Goal: Navigation & Orientation: Find specific page/section

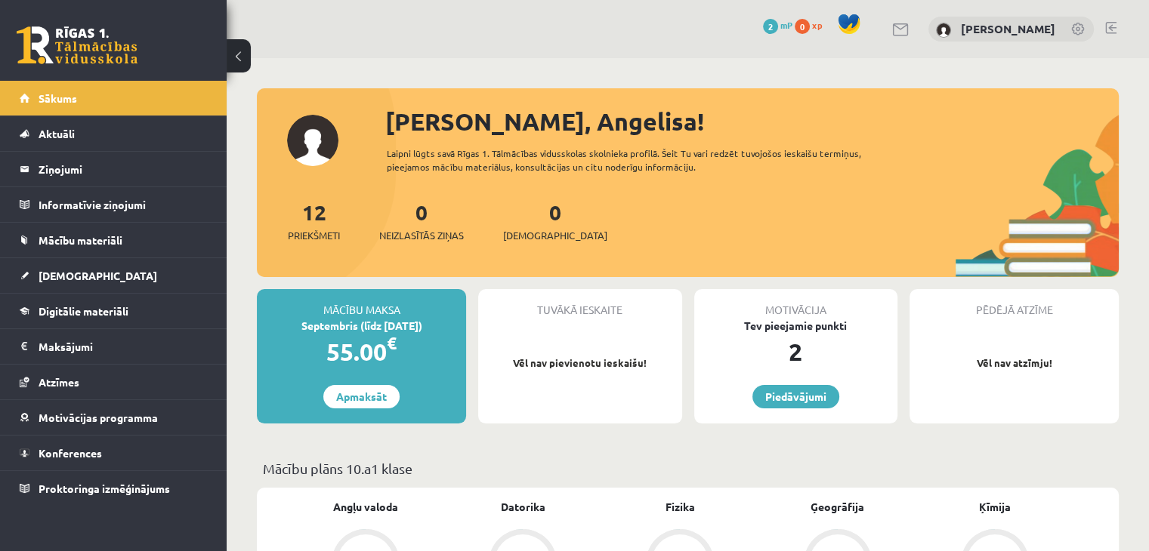
click at [50, 32] on link at bounding box center [77, 45] width 121 height 38
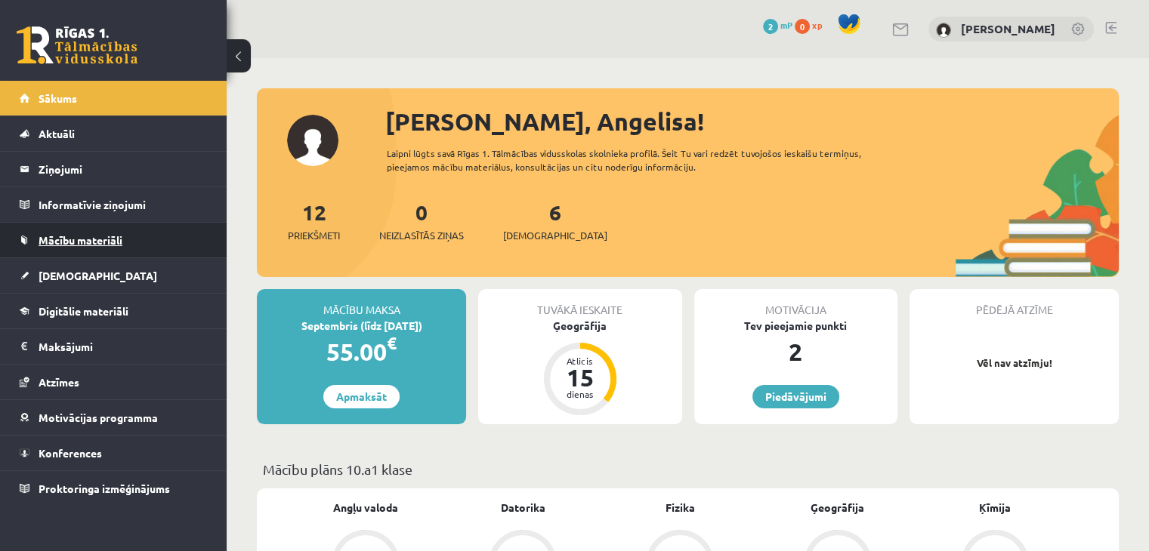
click at [60, 239] on span "Mācību materiāli" at bounding box center [81, 240] width 84 height 14
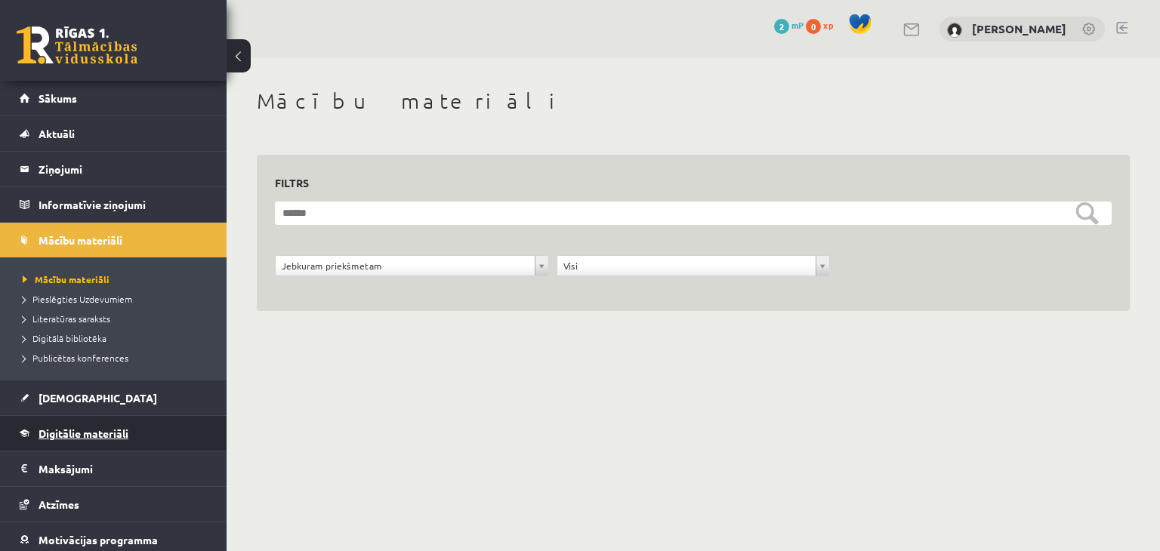
click at [87, 431] on span "Digitālie materiāli" at bounding box center [84, 434] width 90 height 14
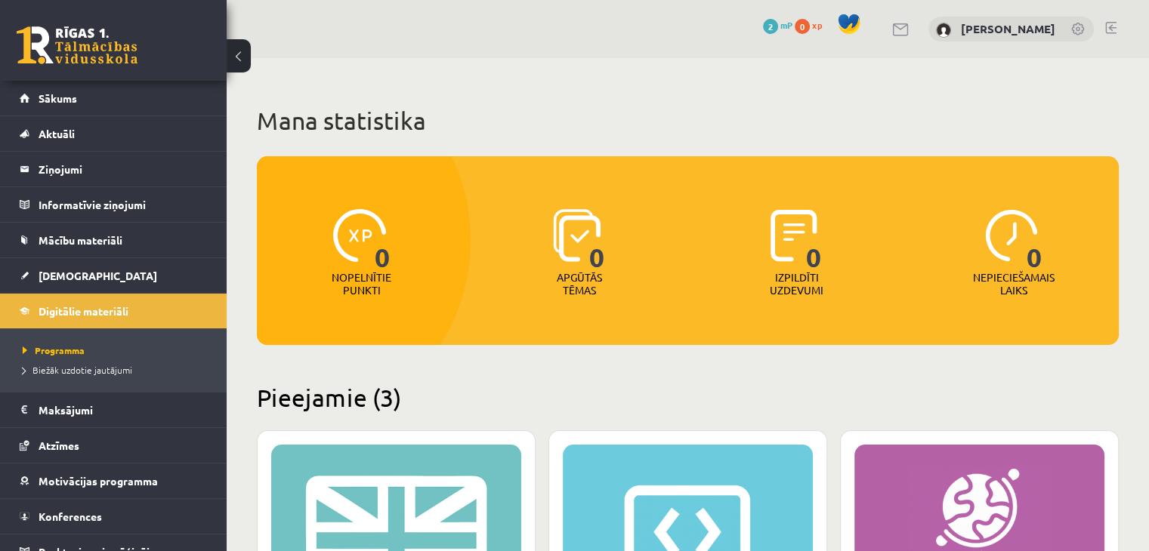
click at [63, 37] on link at bounding box center [77, 45] width 121 height 38
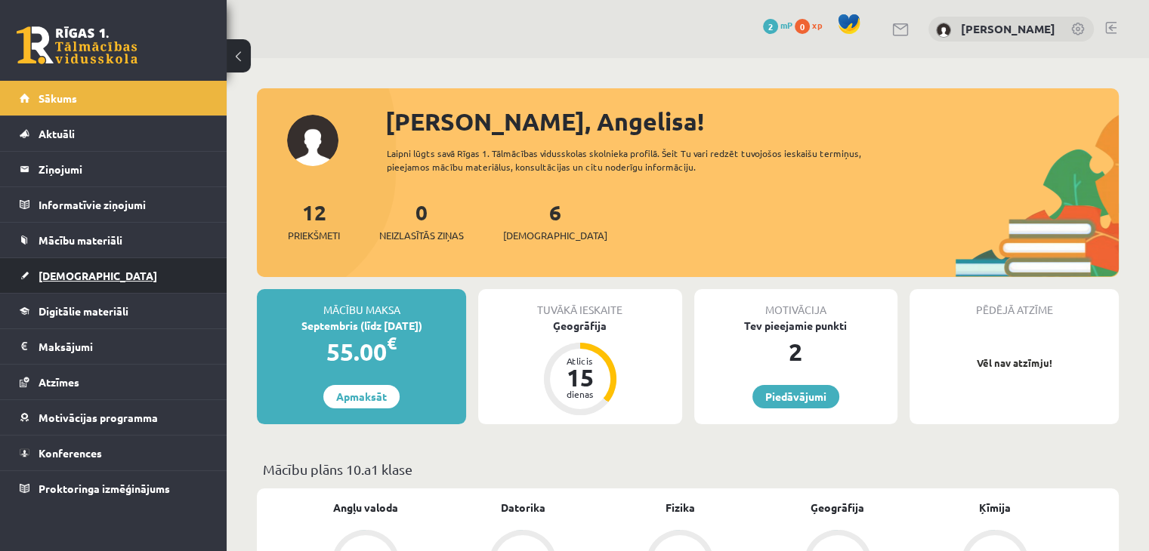
click at [94, 274] on link "[DEMOGRAPHIC_DATA]" at bounding box center [114, 275] width 188 height 35
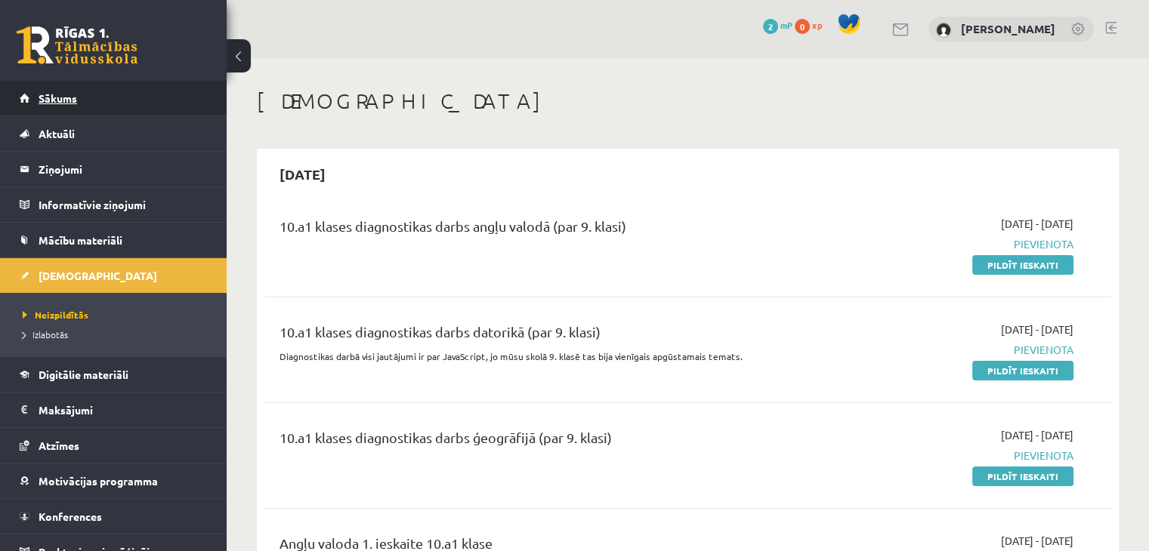
click at [76, 94] on span "Sākums" at bounding box center [58, 98] width 39 height 14
